Goal: Check status: Check status

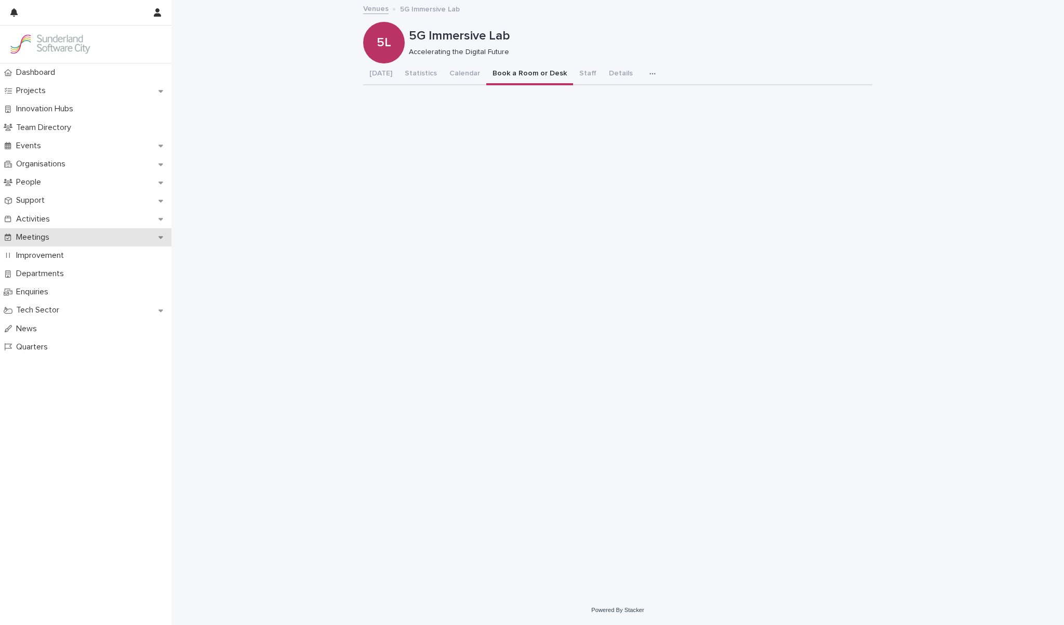
click at [73, 235] on div "Meetings" at bounding box center [85, 237] width 171 height 18
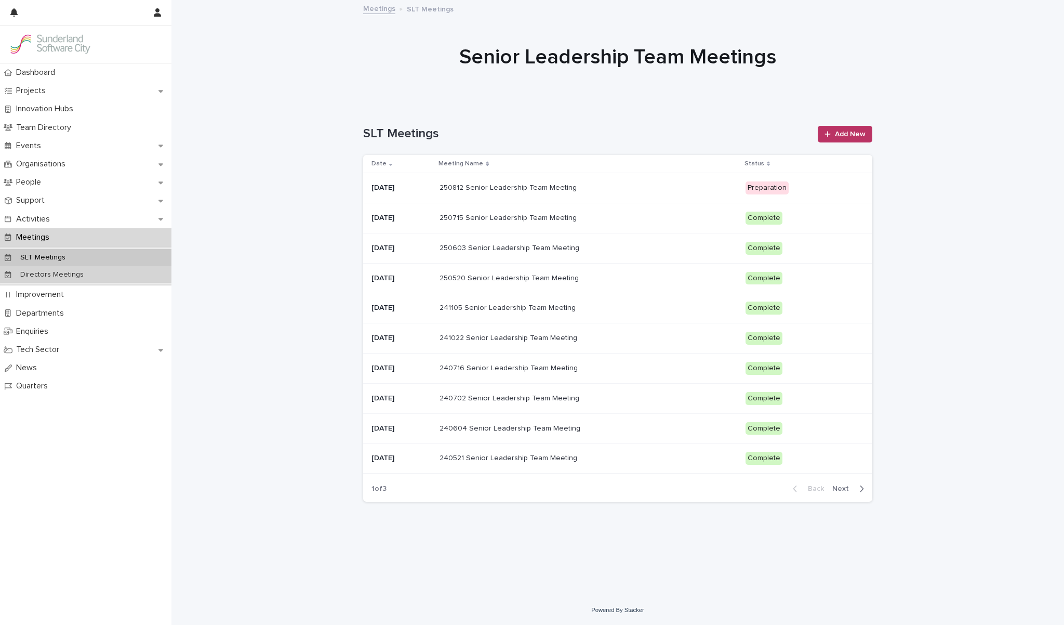
click at [81, 277] on div "Directors Meetings" at bounding box center [85, 274] width 171 height 17
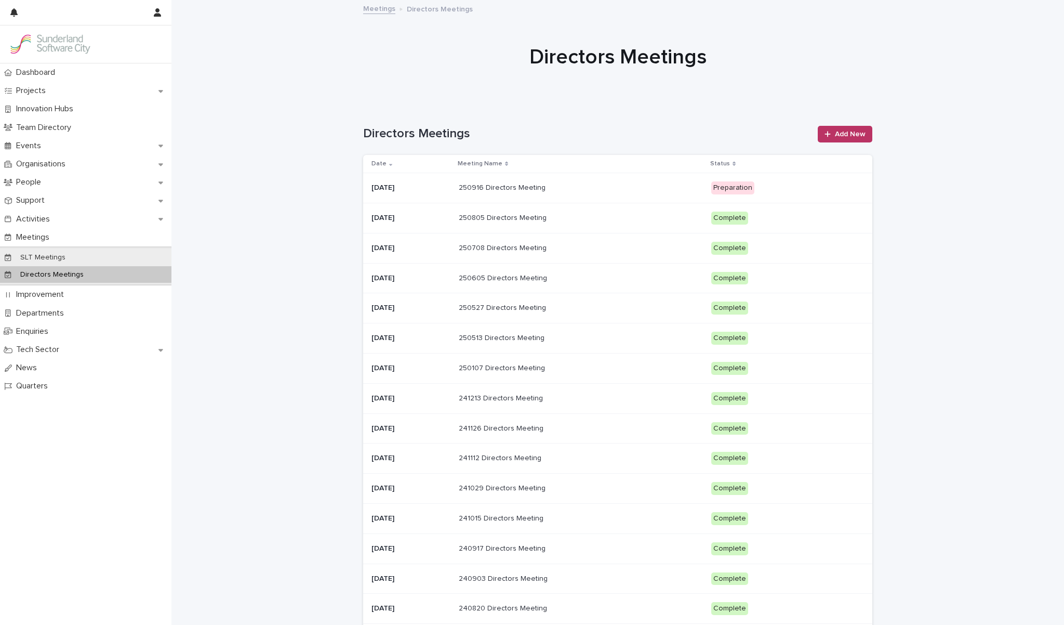
click at [548, 185] on p "250916 Directors Meeting" at bounding box center [503, 186] width 89 height 11
